Goal: Information Seeking & Learning: Learn about a topic

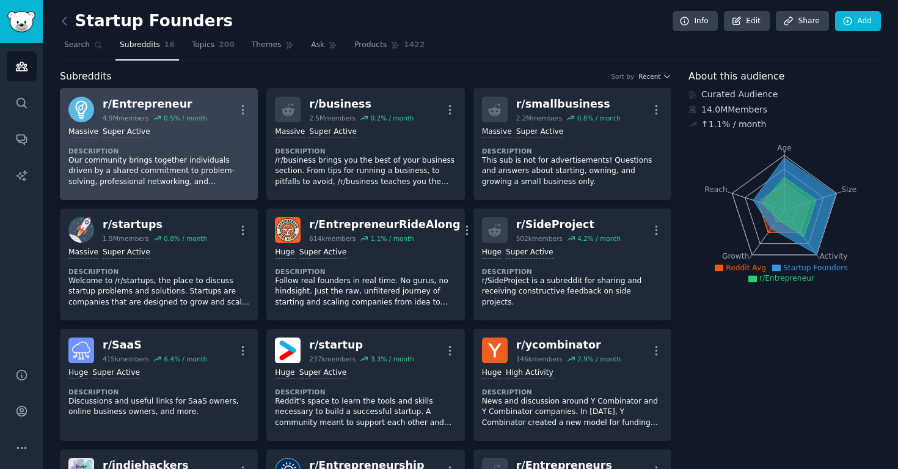
click at [158, 105] on div "r/ Entrepreneur" at bounding box center [155, 104] width 105 height 15
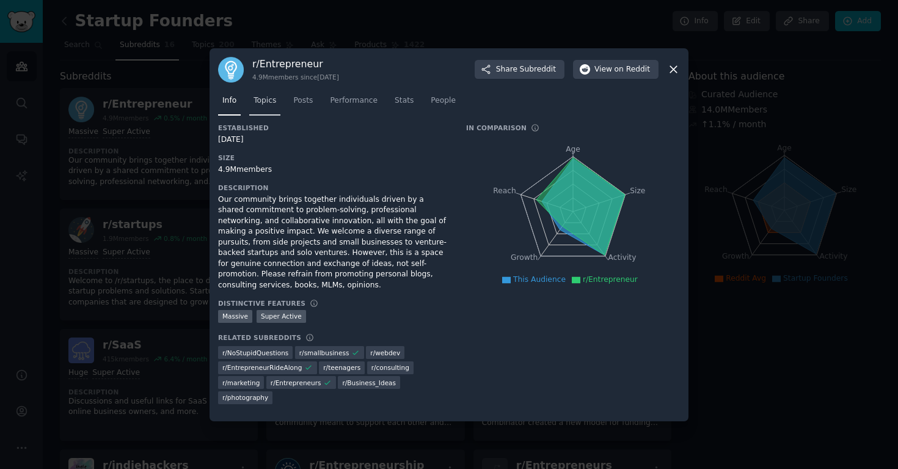
click at [262, 105] on span "Topics" at bounding box center [265, 100] width 23 height 11
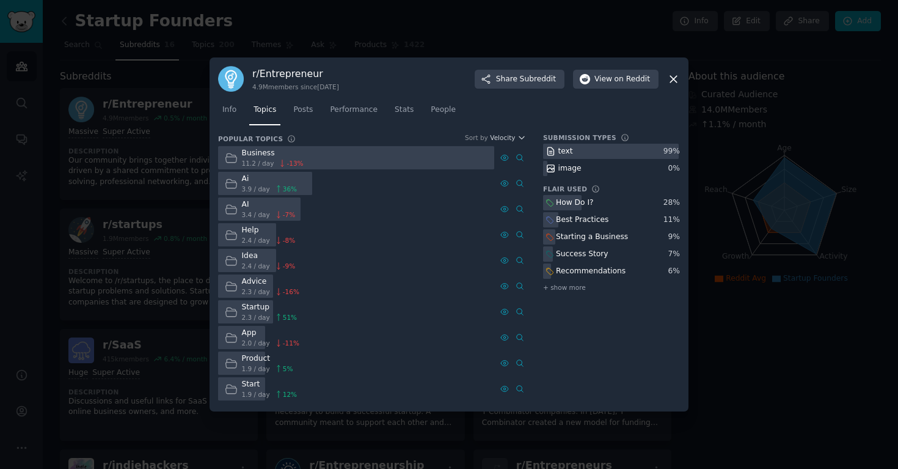
click at [251, 155] on div "Business" at bounding box center [273, 153] width 62 height 11
click at [230, 182] on icon at bounding box center [231, 183] width 13 height 13
click at [243, 182] on div "Ai" at bounding box center [270, 179] width 56 height 11
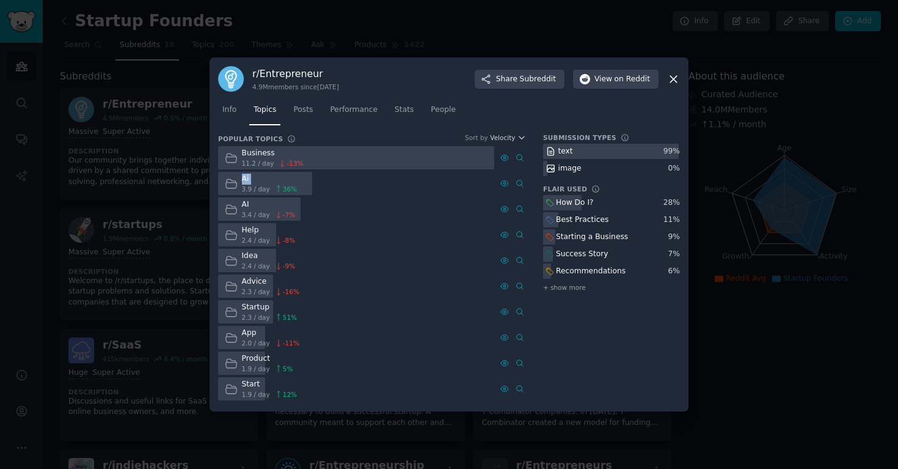
click at [243, 182] on div "Ai" at bounding box center [270, 179] width 56 height 11
click at [516, 183] on icon at bounding box center [519, 183] width 6 height 7
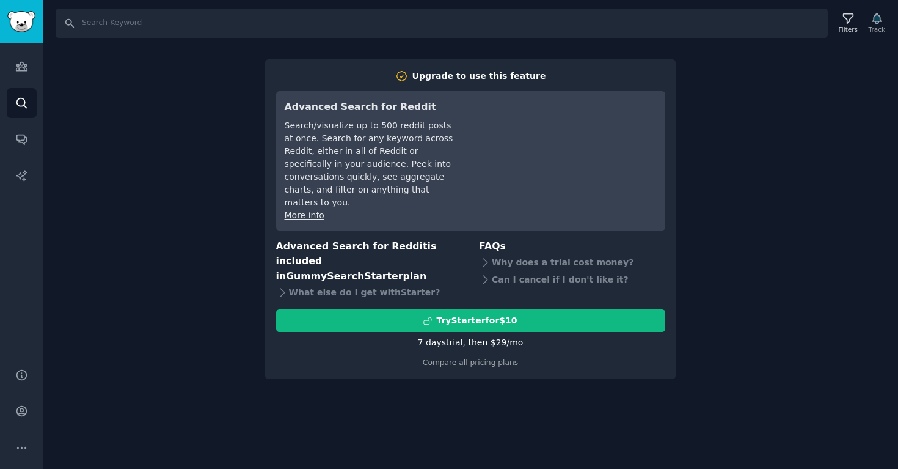
click at [248, 345] on div "Search Filters Track Upgrade to use this feature Advanced Search for Reddit Sea…" at bounding box center [471, 234] width 856 height 469
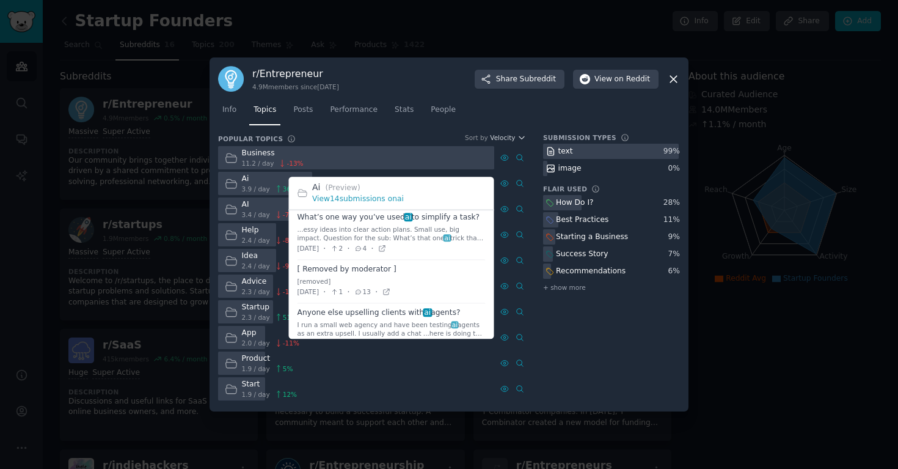
scroll to position [127, 0]
click at [437, 221] on span at bounding box center [392, 238] width 188 height 51
click at [420, 233] on div "...essy ideas into clear action plans. Small use, big impact. Question for the …" at bounding box center [392, 238] width 188 height 17
click at [411, 224] on span at bounding box center [392, 238] width 188 height 51
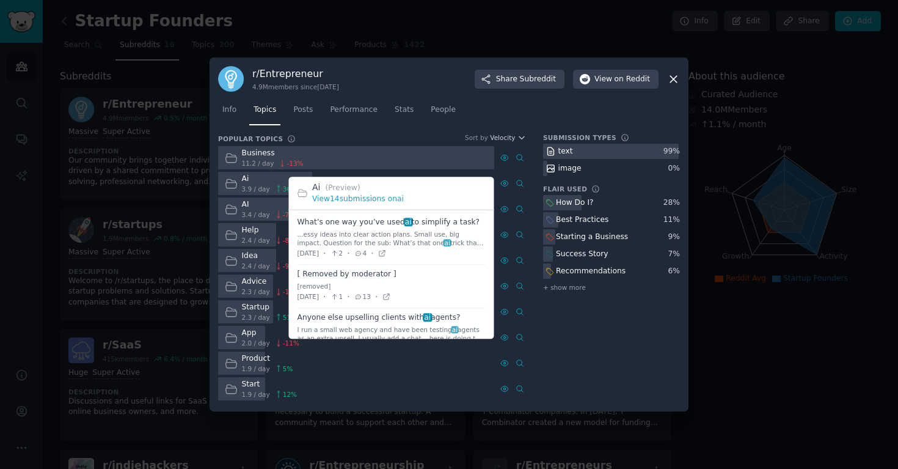
click at [411, 224] on span at bounding box center [392, 238] width 188 height 51
click at [411, 223] on span at bounding box center [392, 238] width 188 height 51
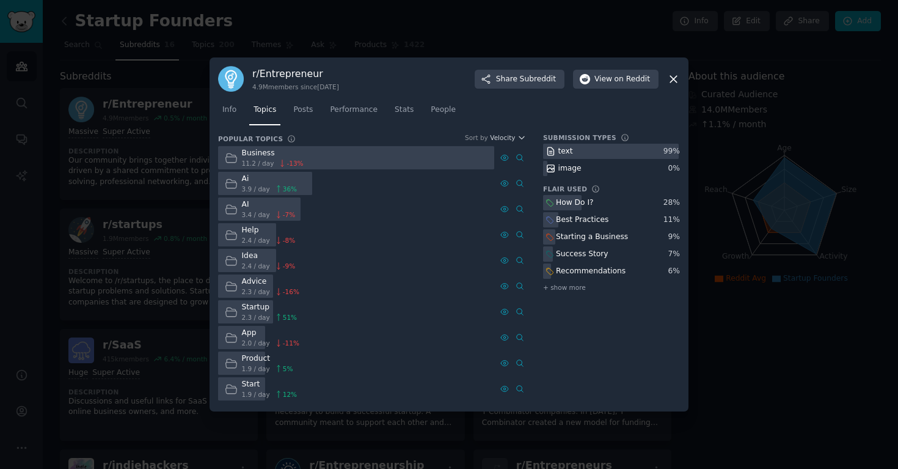
drag, startPoint x: 469, startPoint y: 222, endPoint x: 466, endPoint y: 24, distance: 198.1
click at [87, 94] on div at bounding box center [449, 234] width 898 height 469
